Goal: Transaction & Acquisition: Subscribe to service/newsletter

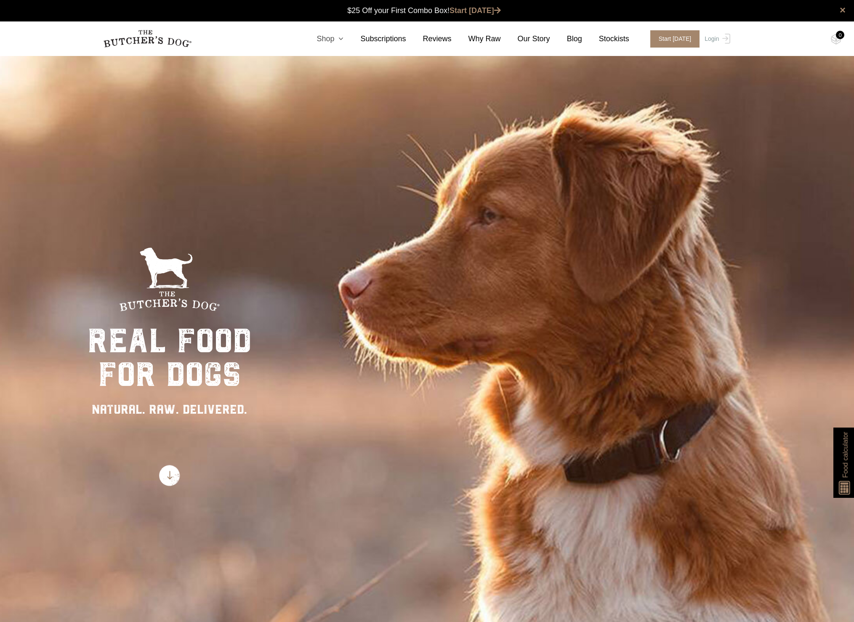
click at [339, 37] on icon at bounding box center [338, 39] width 9 height 8
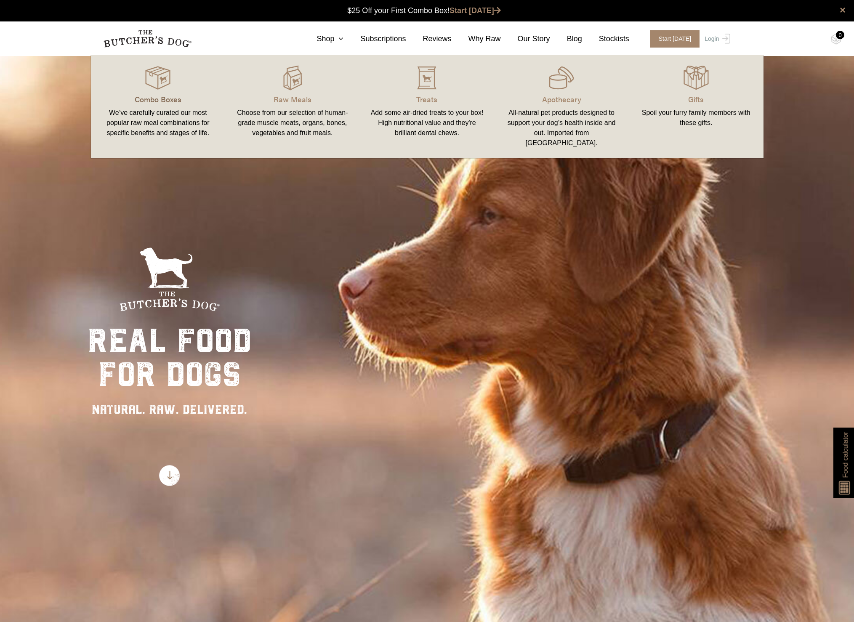
click at [158, 97] on p "Combo Boxes" at bounding box center [158, 98] width 115 height 11
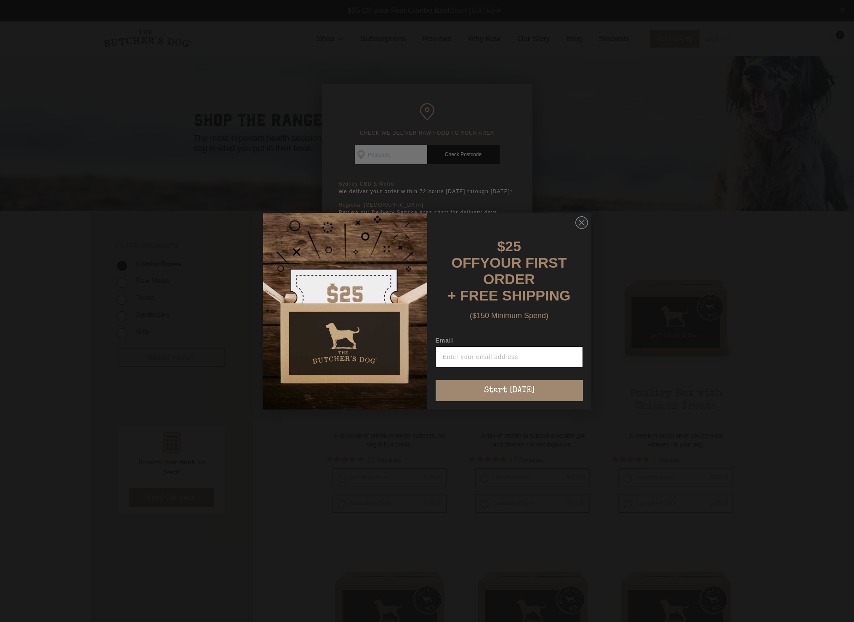
click at [513, 356] on input "Email" at bounding box center [509, 357] width 147 height 21
type input "[EMAIL_ADDRESS][DOMAIN_NAME]"
click input "Submit" at bounding box center [0, 0] width 0 height 0
click at [571, 384] on button "Start [DATE]" at bounding box center [509, 390] width 147 height 21
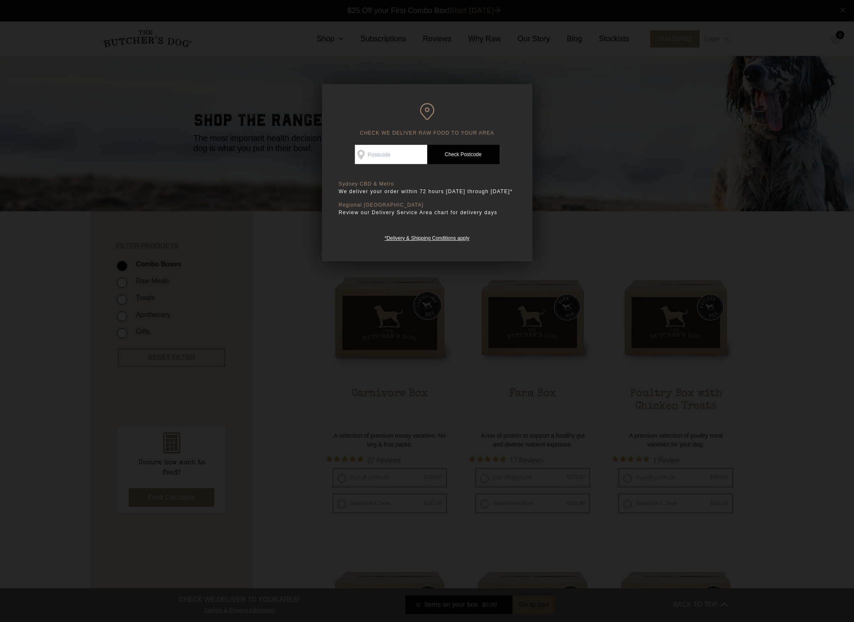
click at [397, 153] on input "Check Availability At" at bounding box center [391, 154] width 72 height 19
type input "2075"
click at [464, 162] on link "Check Postcode" at bounding box center [463, 154] width 72 height 19
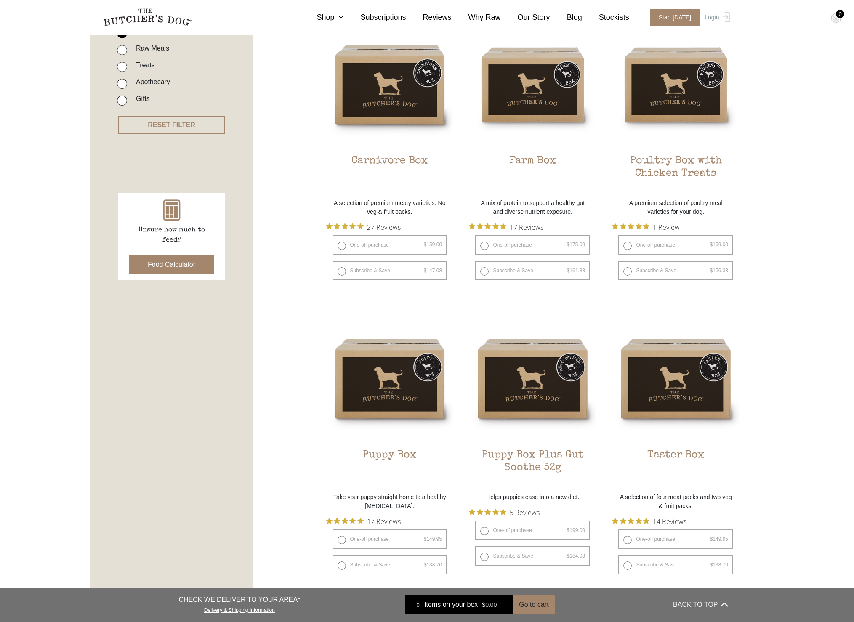
scroll to position [273, 0]
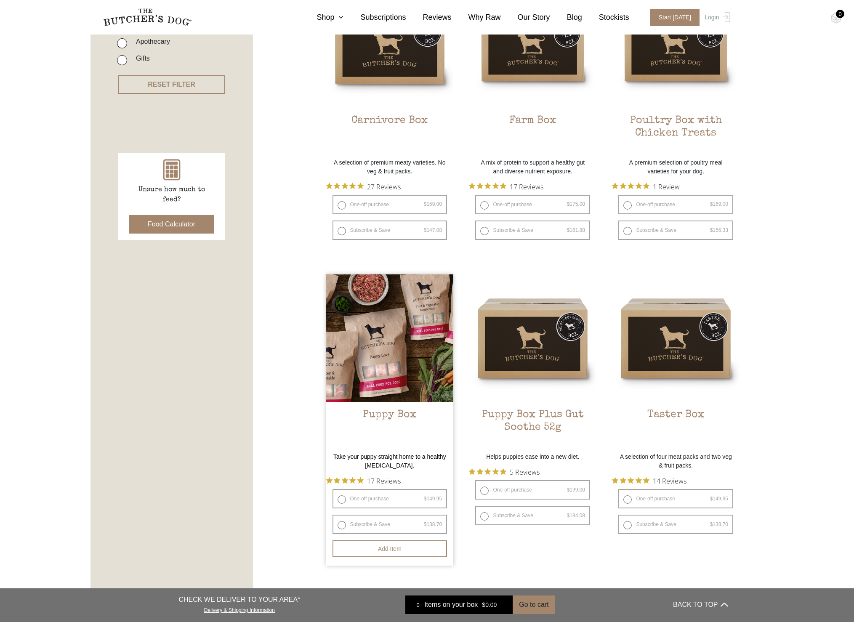
click at [367, 400] on img at bounding box center [390, 339] width 128 height 128
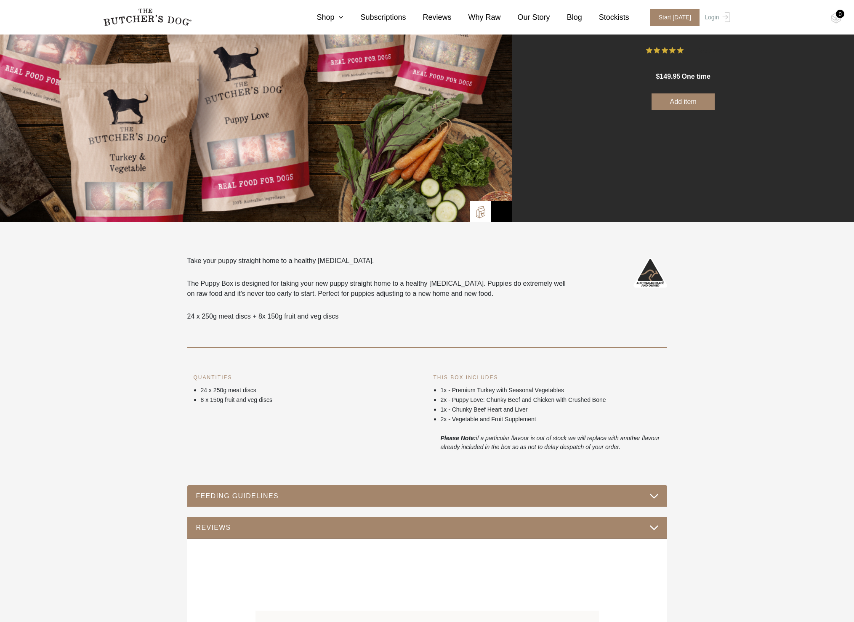
scroll to position [136, 0]
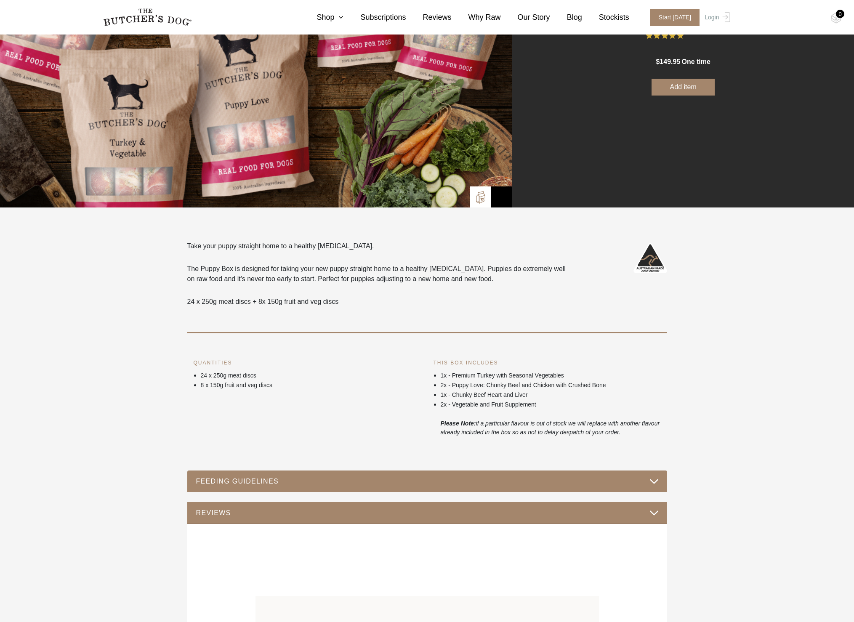
click at [648, 480] on button "FEEDING GUIDELINES" at bounding box center [427, 481] width 463 height 11
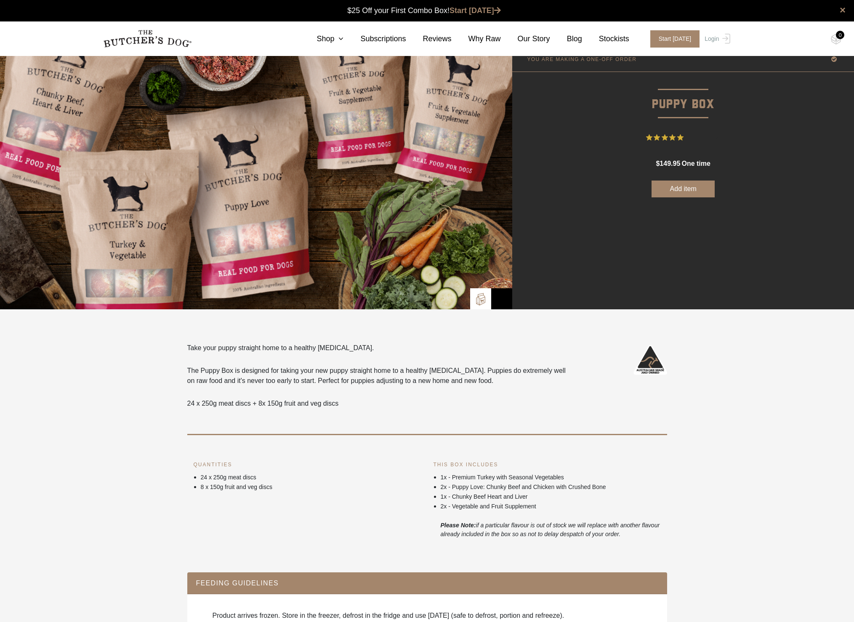
scroll to position [0, 0]
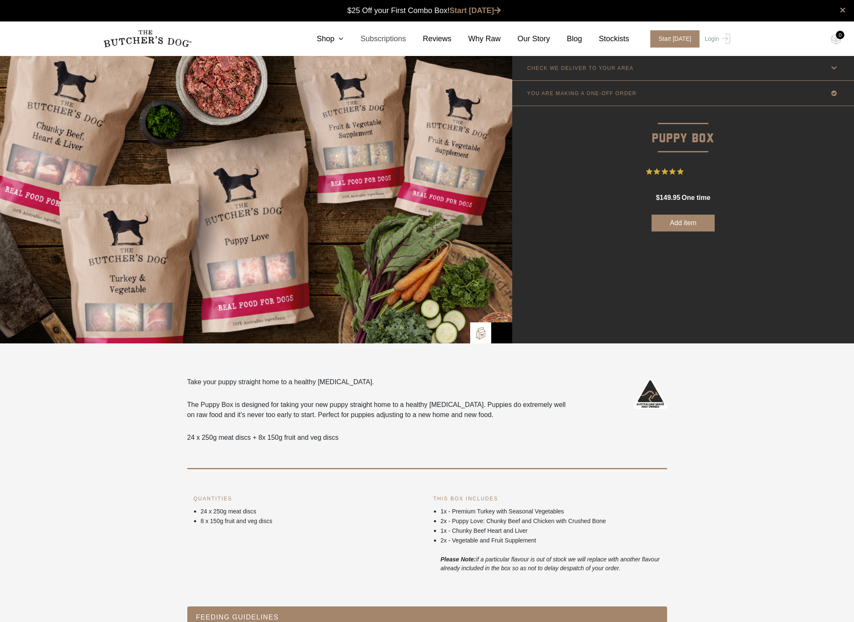
click at [385, 34] on link "Subscriptions" at bounding box center [375, 38] width 62 height 11
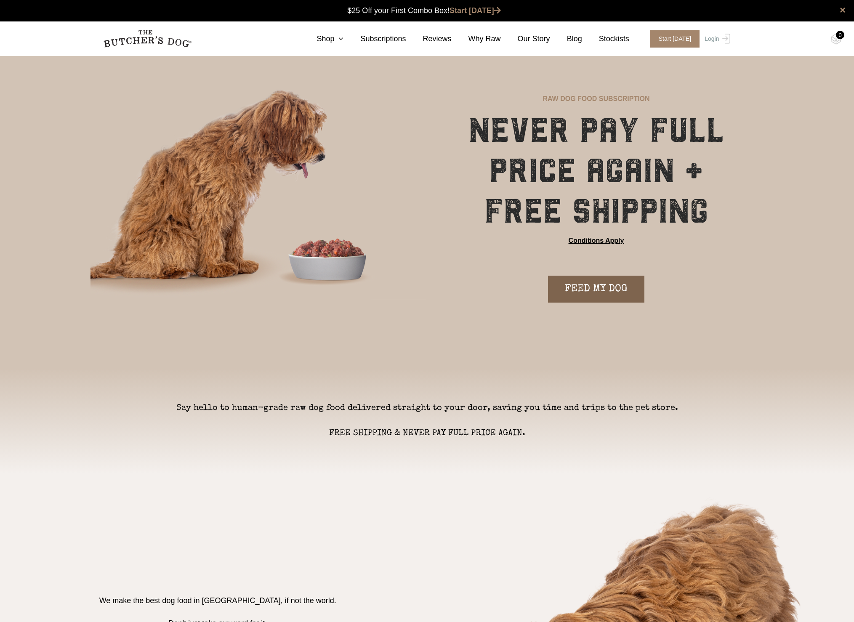
click at [593, 283] on link "FEED MY DOG" at bounding box center [596, 289] width 96 height 27
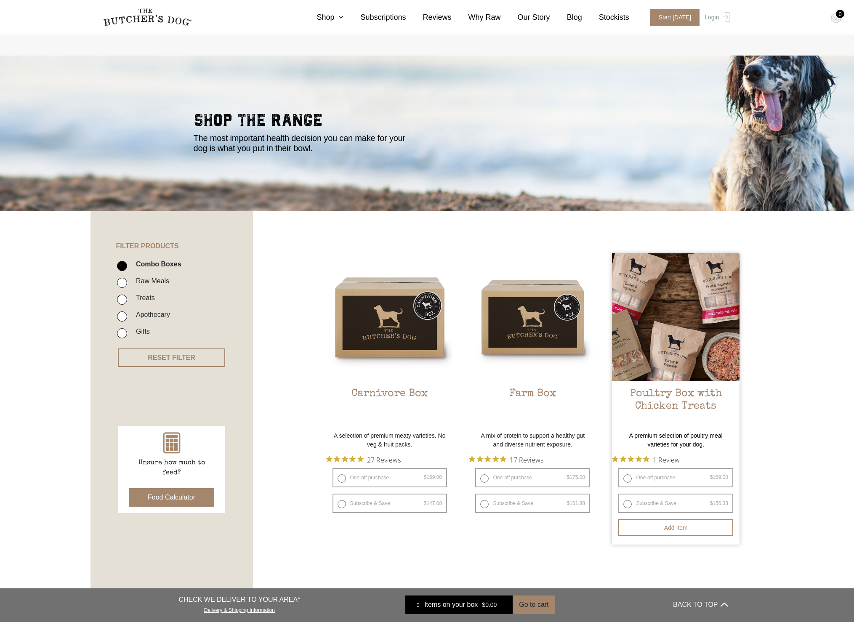
scroll to position [102, 0]
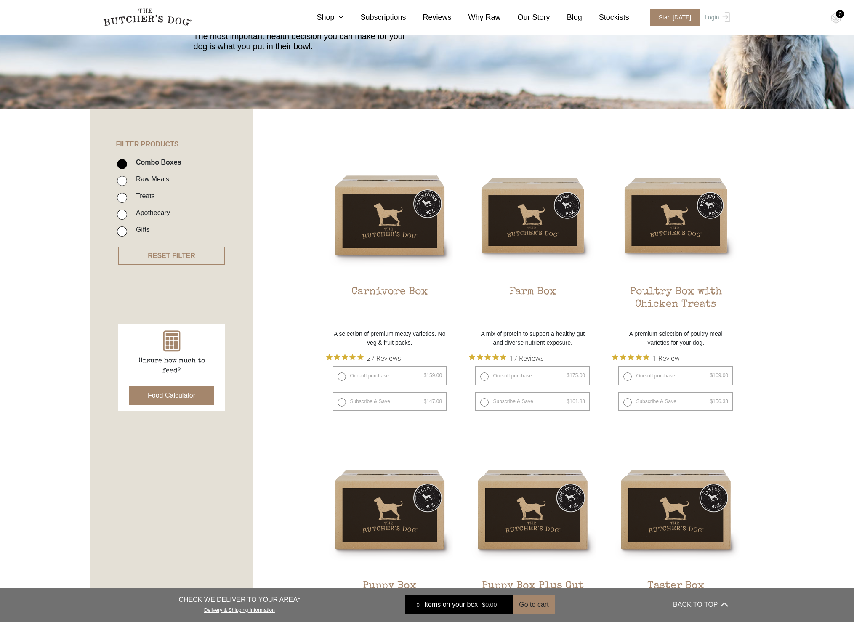
click at [119, 178] on input "Raw Meals" at bounding box center [122, 181] width 10 height 10
checkbox input "true"
click at [116, 161] on ul "Combo Boxes Raw Meals Treats Apothecary Gifts" at bounding box center [184, 199] width 137 height 84
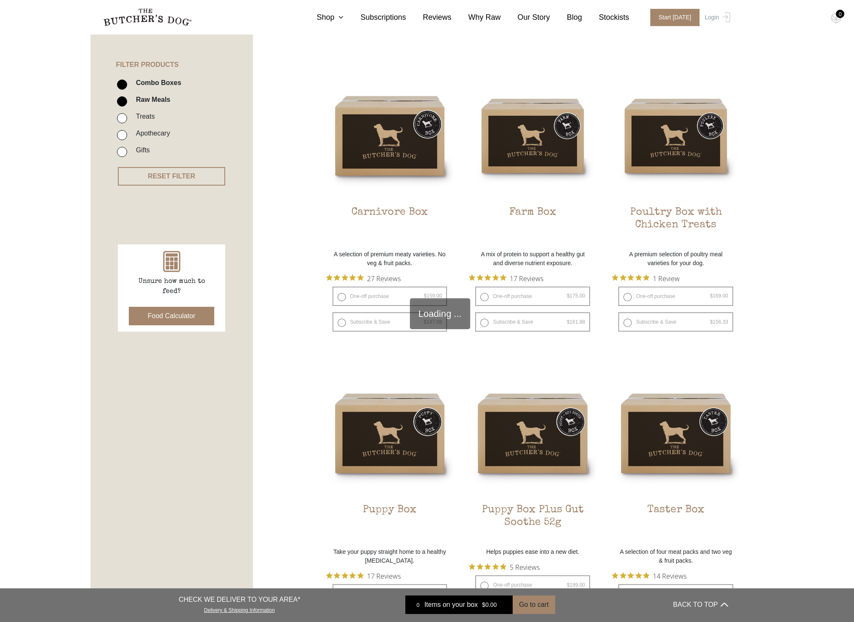
scroll to position [190, 0]
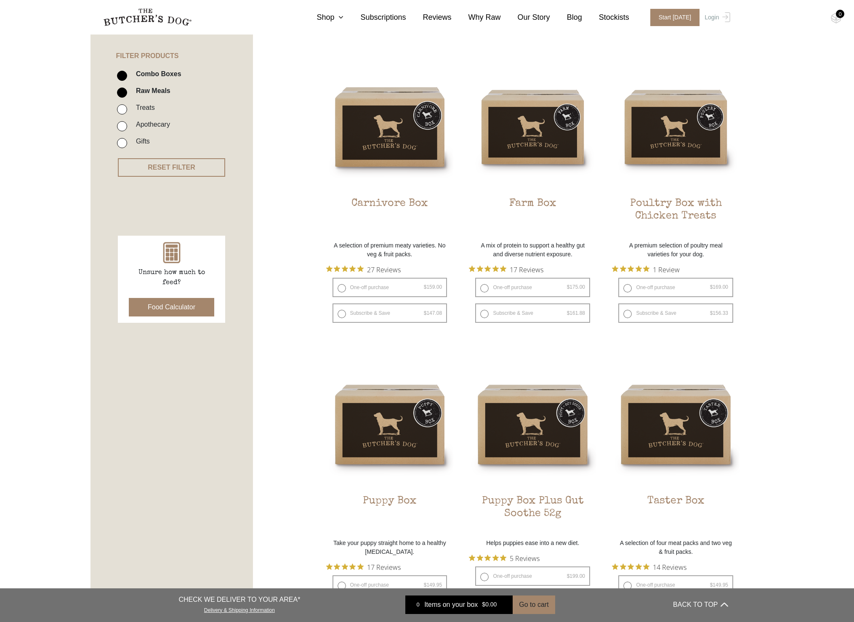
click at [120, 75] on input "Combo Boxes" at bounding box center [122, 76] width 10 height 10
checkbox input "false"
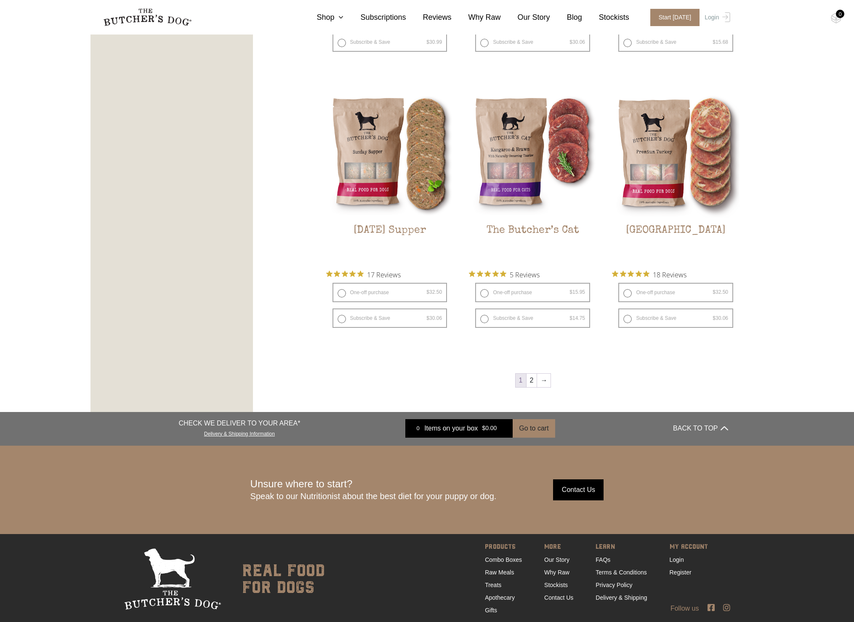
scroll to position [990, 0]
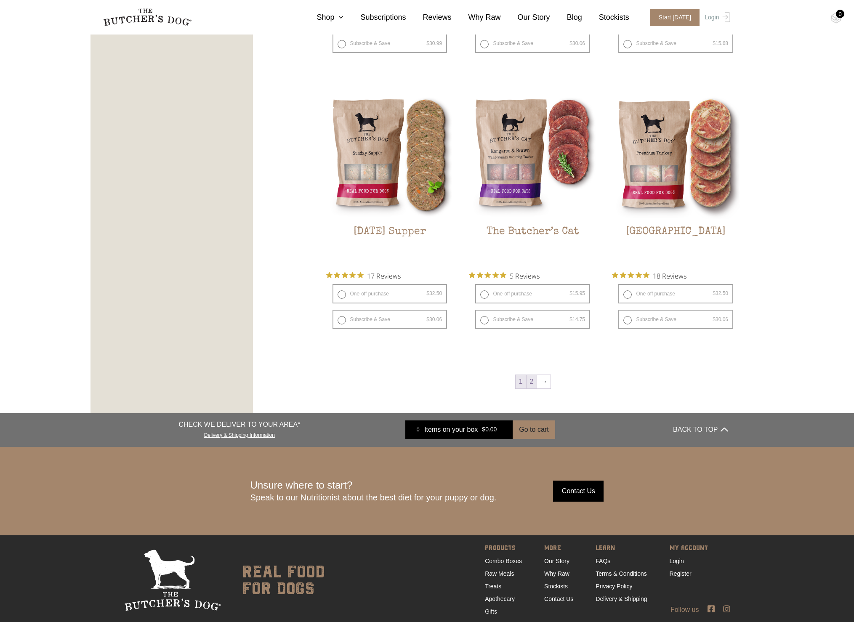
click at [530, 383] on link "2" at bounding box center [532, 381] width 11 height 13
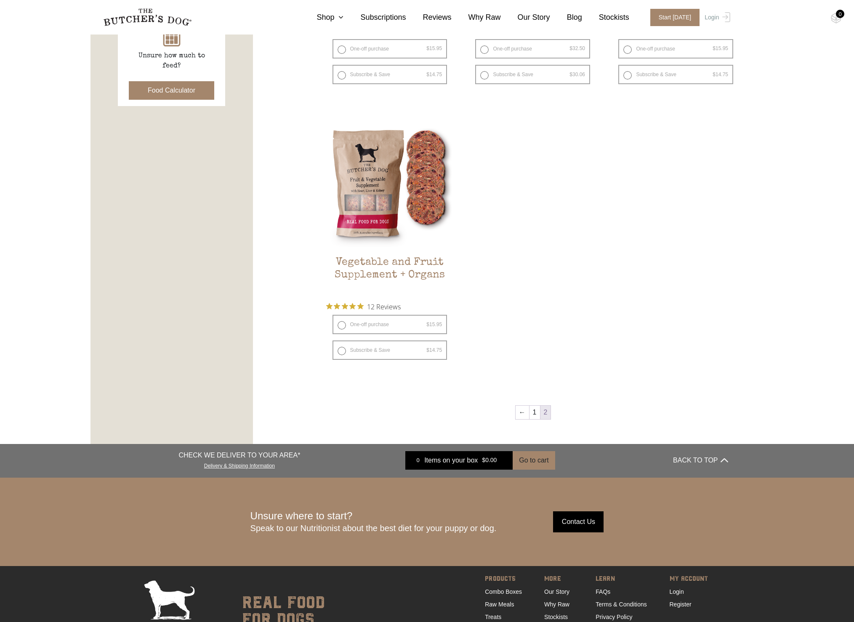
scroll to position [456, 0]
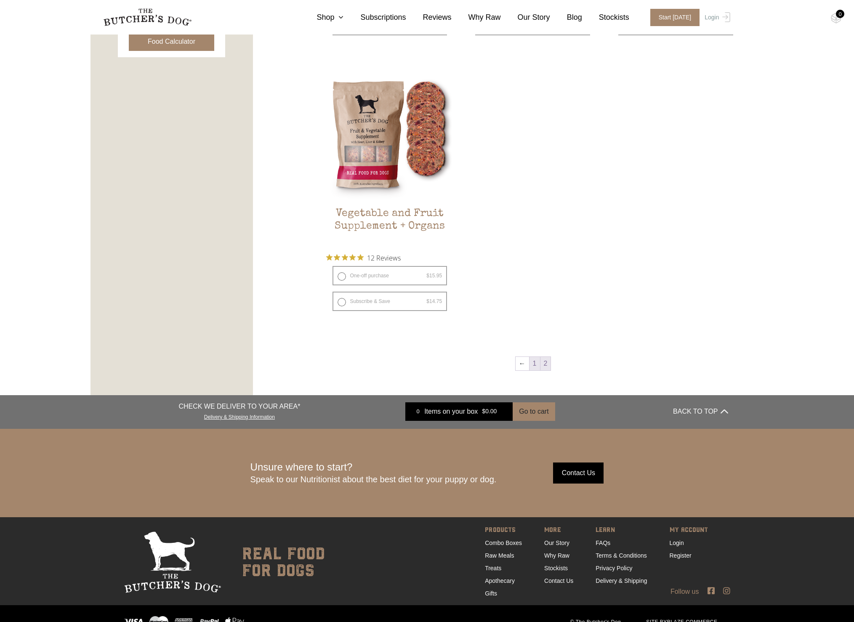
click at [533, 360] on link "1" at bounding box center [535, 363] width 11 height 13
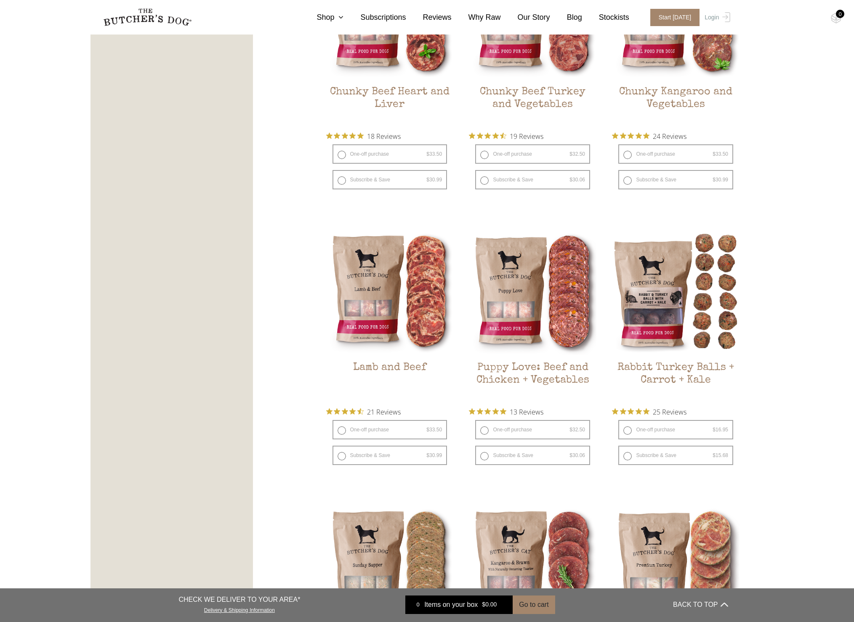
scroll to position [577, 0]
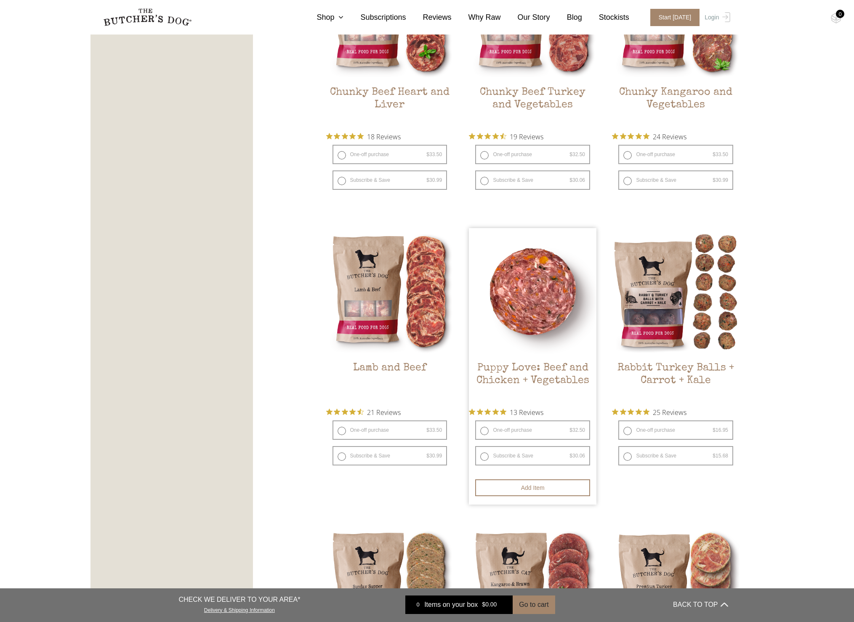
click at [535, 452] on label "Subscribe & Save $ 32.50 Original price was: $32.50. $ 30.06 Current price is: …" at bounding box center [532, 455] width 115 height 19
radio input "true"
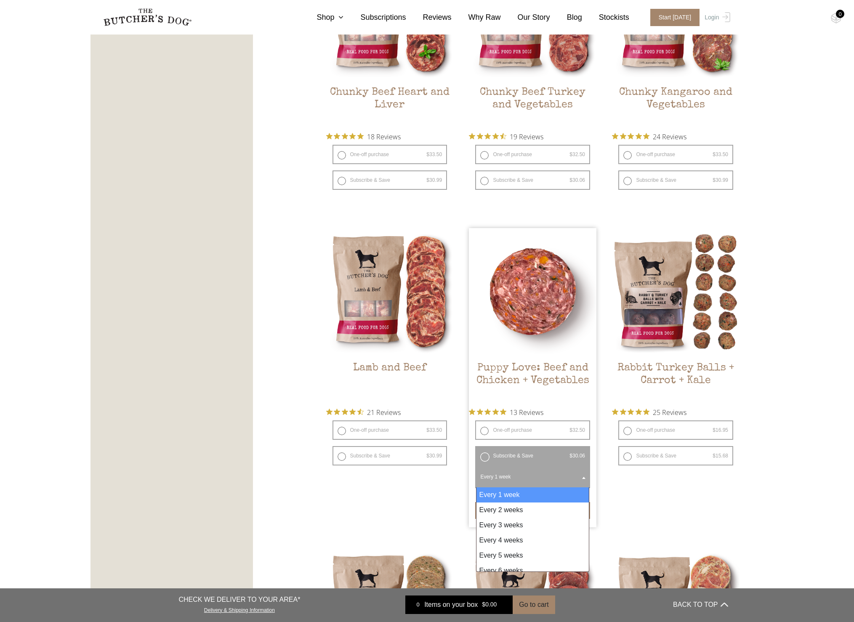
click at [582, 476] on span at bounding box center [584, 477] width 8 height 19
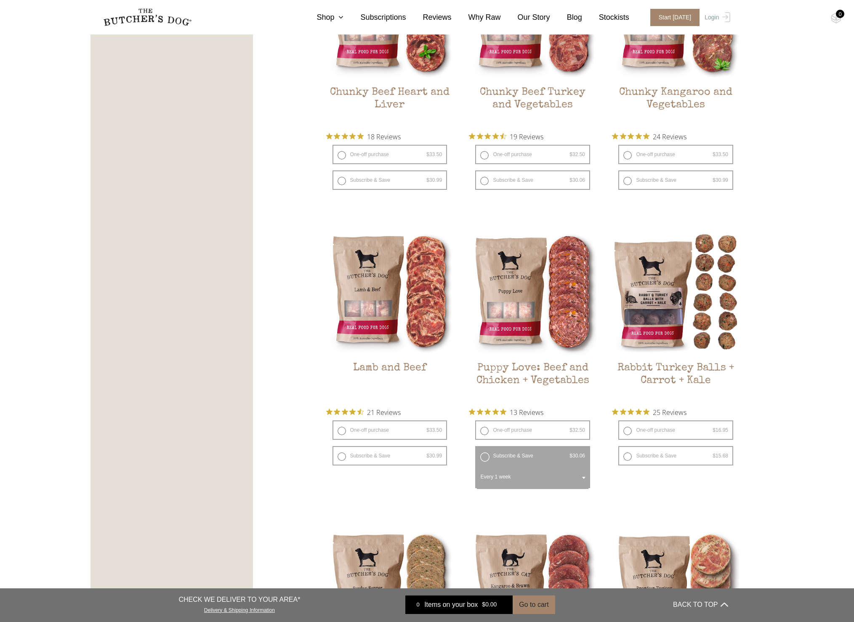
click at [645, 497] on ul "Beef Organ Blend $ 15.95 — or subscribe and save 7.5% 6 Reviews One-off purchas…" at bounding box center [533, 239] width 414 height 1127
click at [330, 17] on link "Shop" at bounding box center [322, 17] width 44 height 11
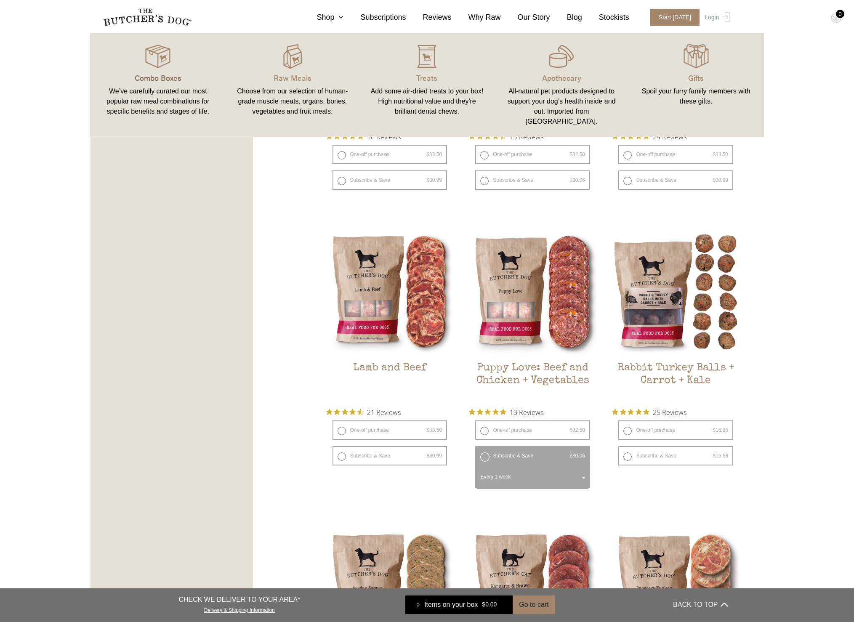
click at [171, 77] on p "Combo Boxes" at bounding box center [158, 77] width 115 height 11
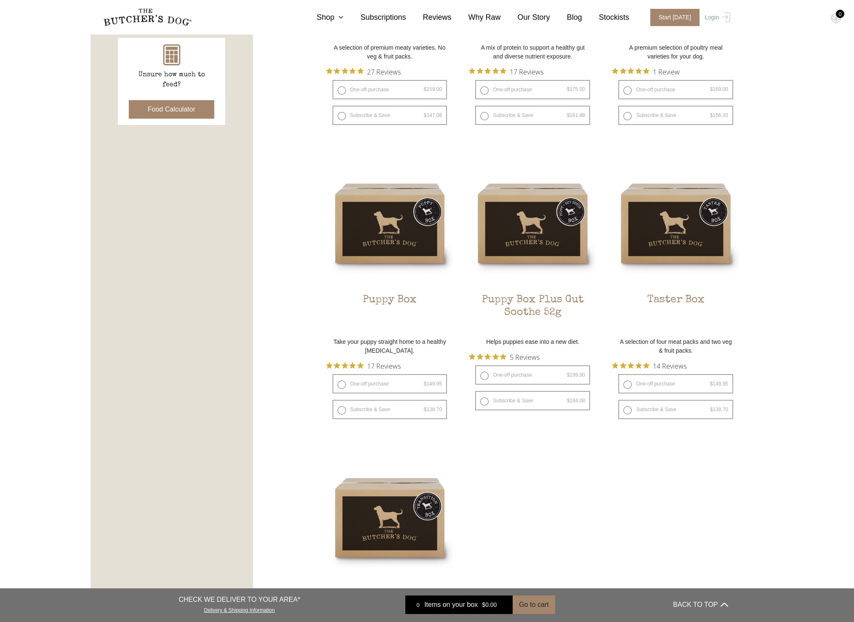
scroll to position [394, 0]
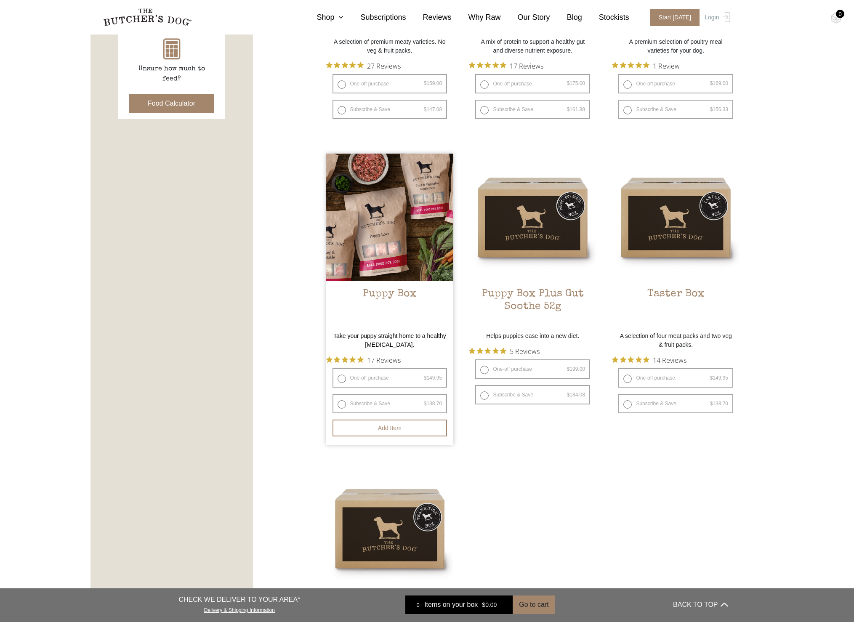
click at [386, 399] on label "Subscribe & Save $ 149.95 Original price was: $149.95. $ 138.70 Current price i…" at bounding box center [390, 403] width 115 height 19
radio input "true"
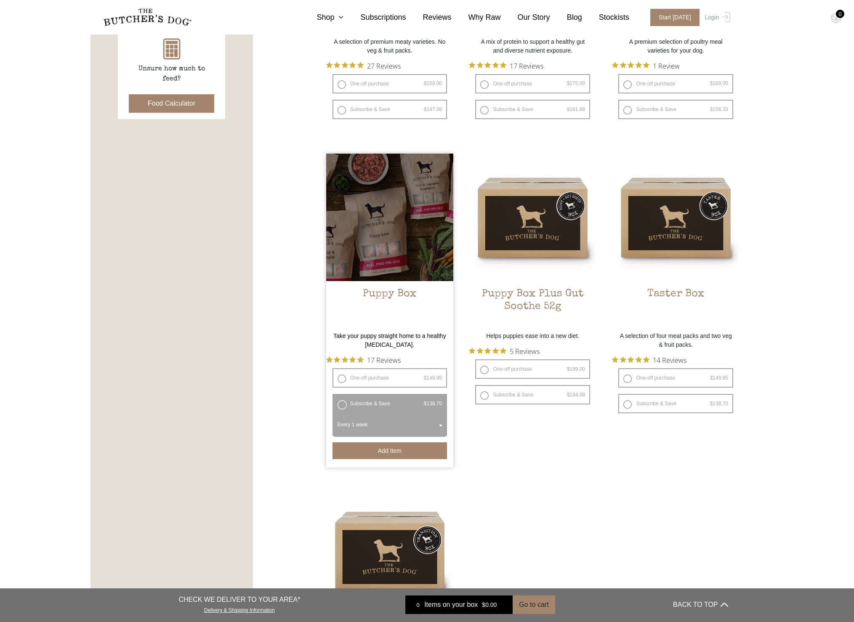
click at [395, 450] on button "Add item" at bounding box center [390, 451] width 115 height 17
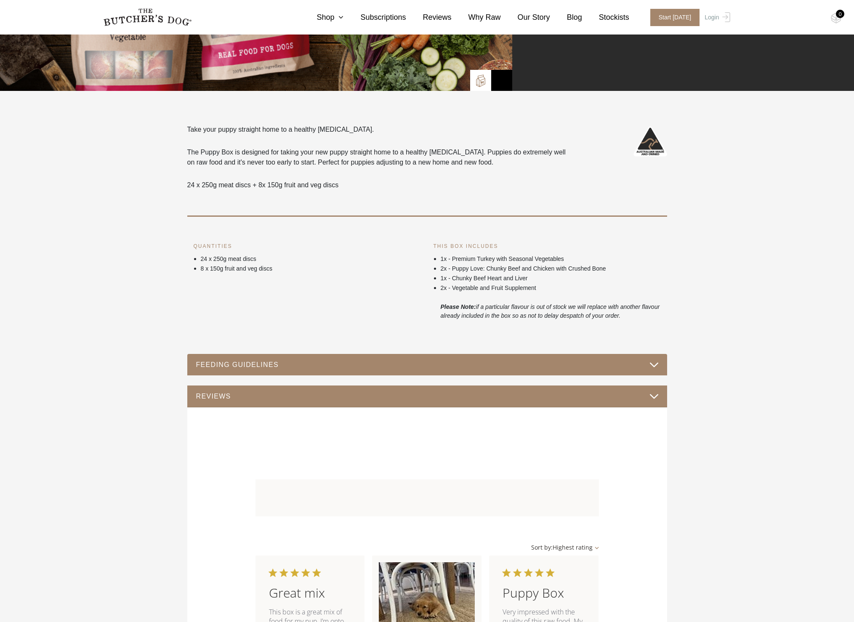
scroll to position [353, 0]
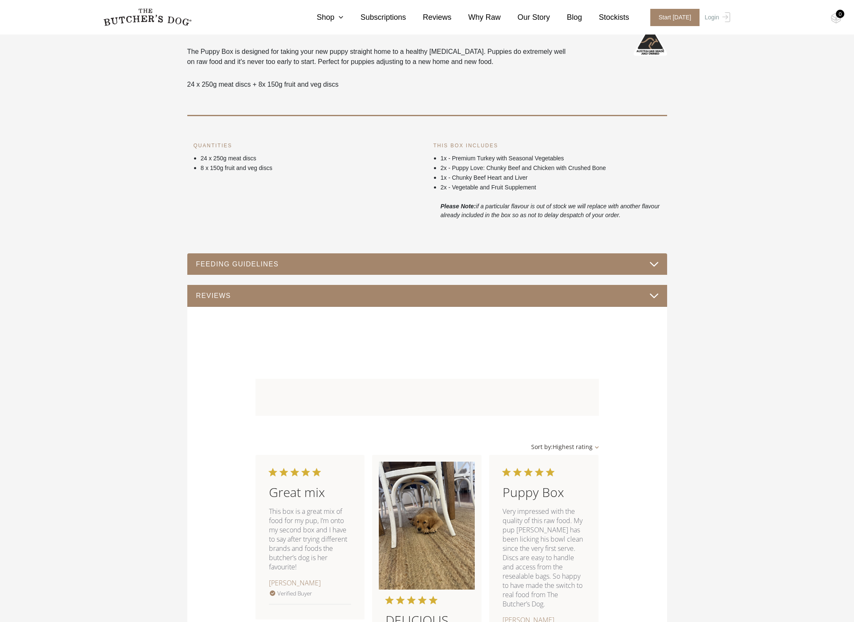
click at [654, 263] on button "FEEDING GUIDELINES" at bounding box center [427, 264] width 463 height 11
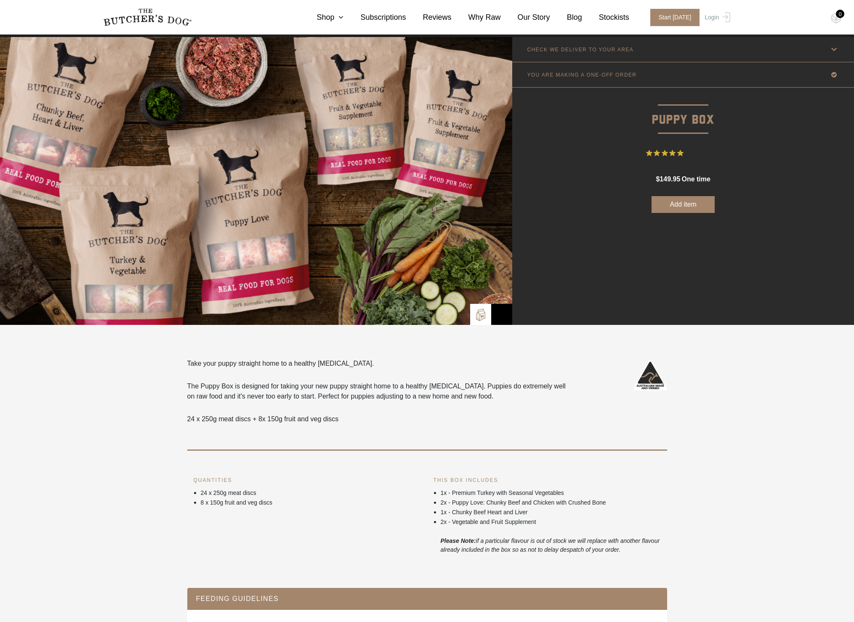
scroll to position [11, 0]
